Goal: Check status

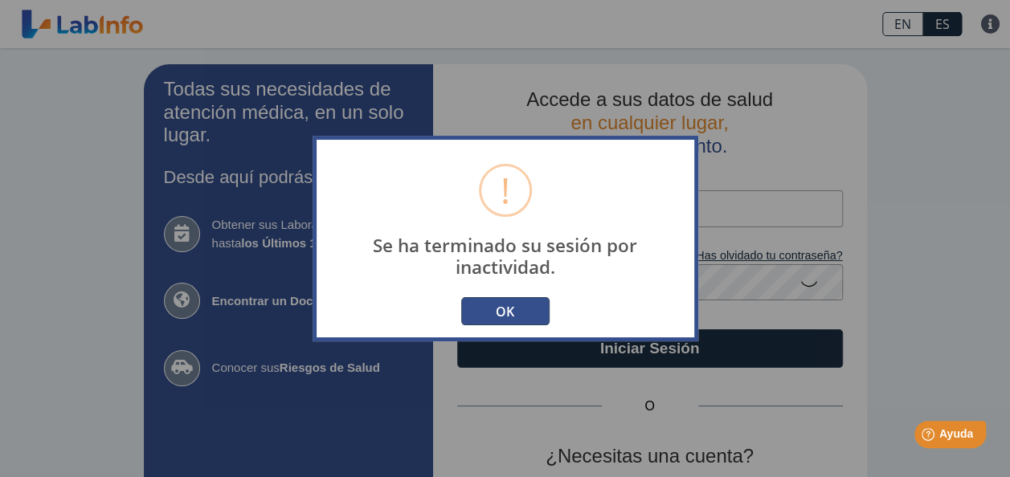
scroll to position [148, 0]
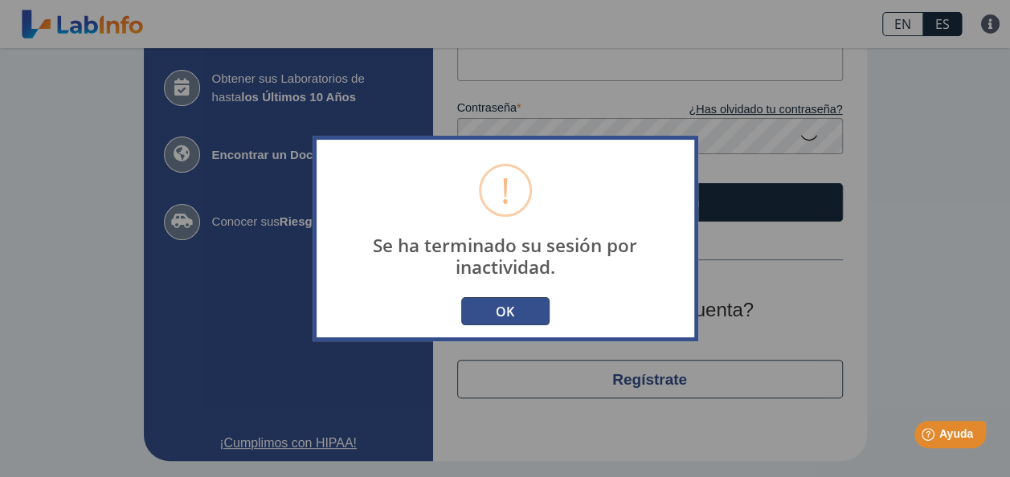
click at [823, 199] on div at bounding box center [693, 244] width 329 height 183
click at [515, 302] on button "OK" at bounding box center [505, 311] width 88 height 28
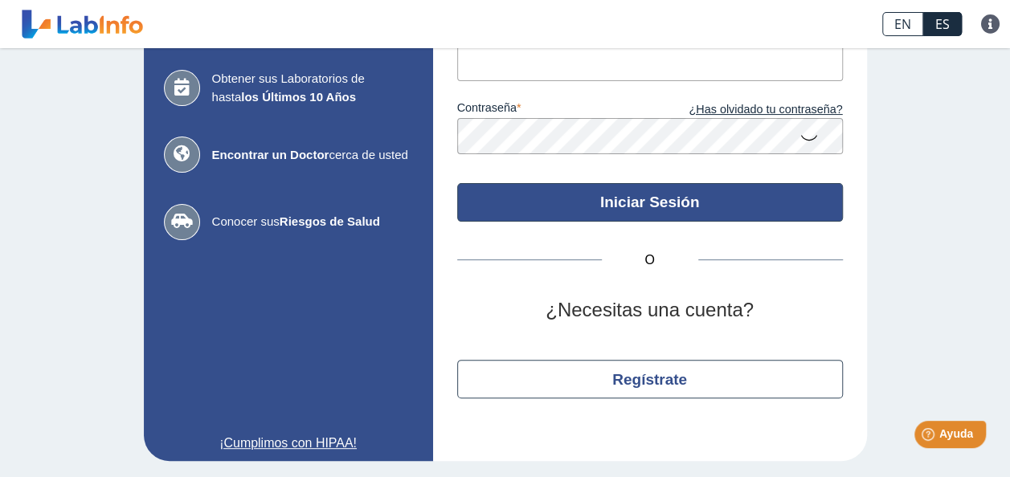
click at [662, 207] on button "Iniciar Sesión" at bounding box center [650, 202] width 386 height 39
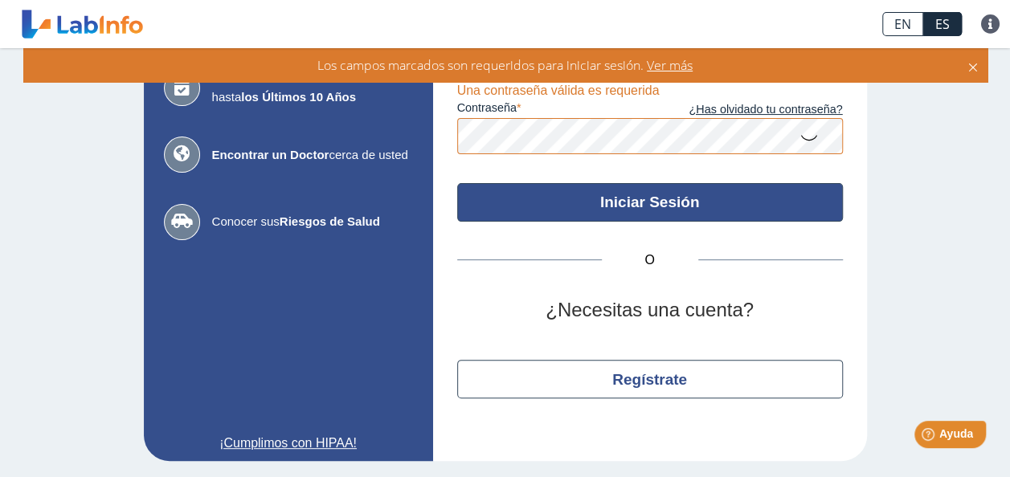
click at [677, 198] on button "Iniciar Sesión" at bounding box center [650, 202] width 386 height 39
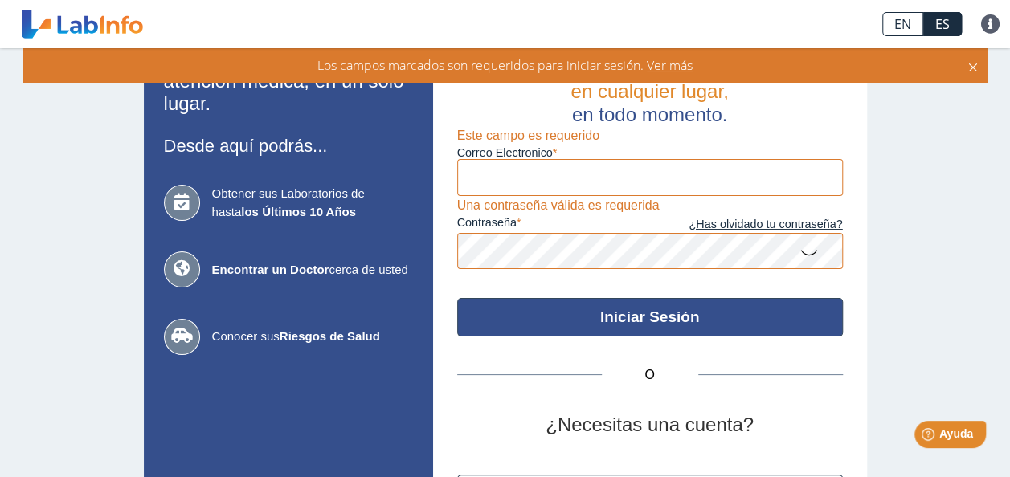
scroll to position [0, 0]
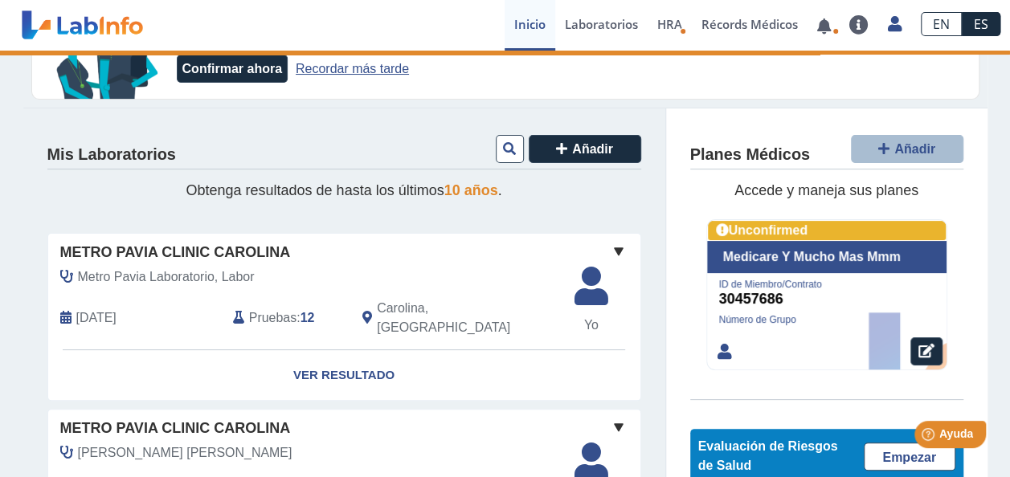
scroll to position [101, 0]
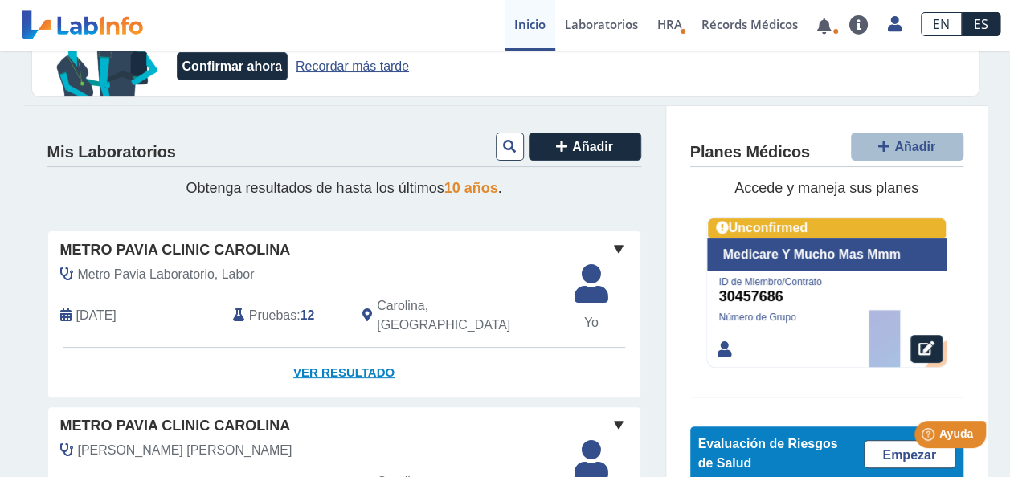
click at [339, 348] on link "Ver Resultado" at bounding box center [344, 373] width 592 height 51
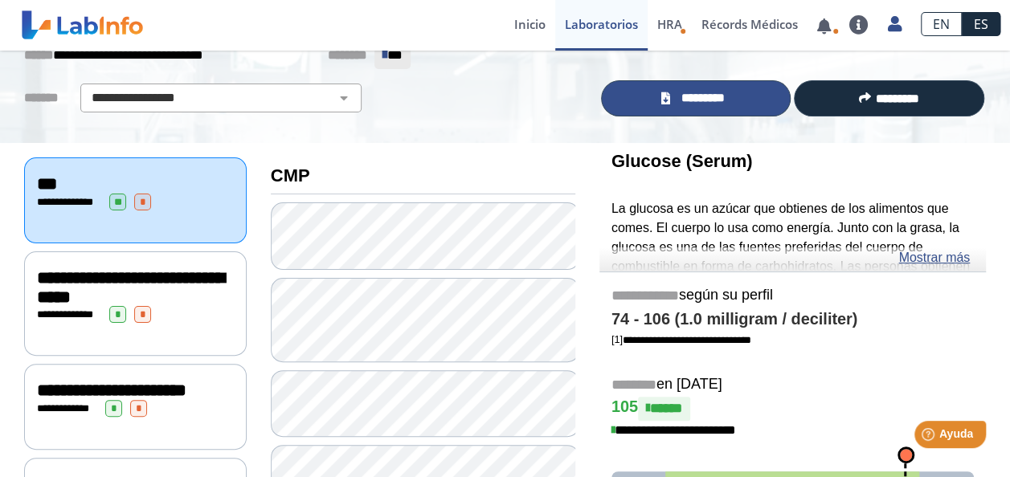
click at [702, 103] on span "*********" at bounding box center [702, 98] width 55 height 18
